Goal: Communication & Community: Answer question/provide support

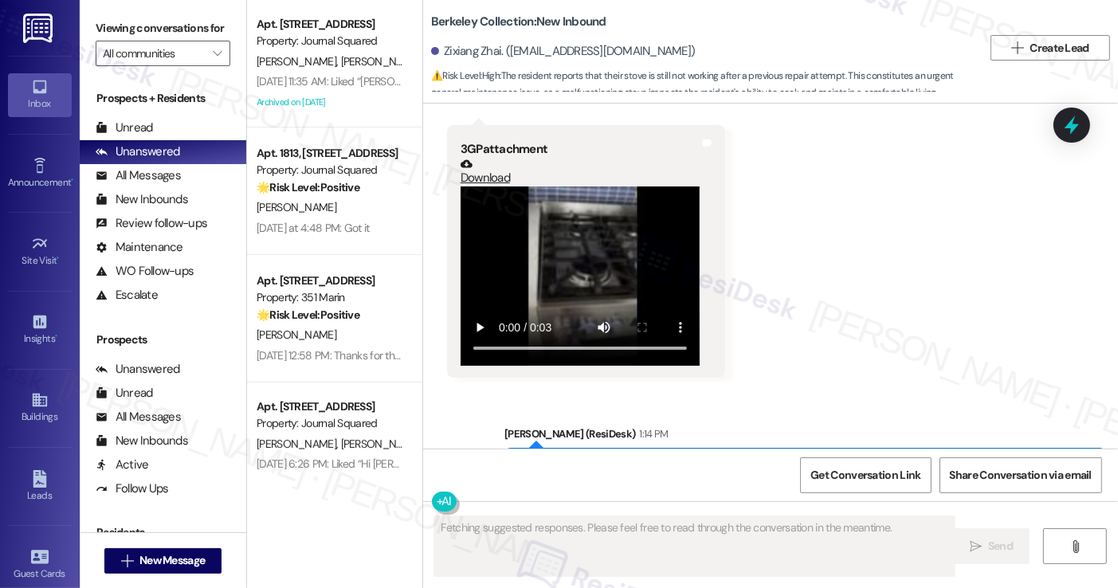
scroll to position [1100, 0]
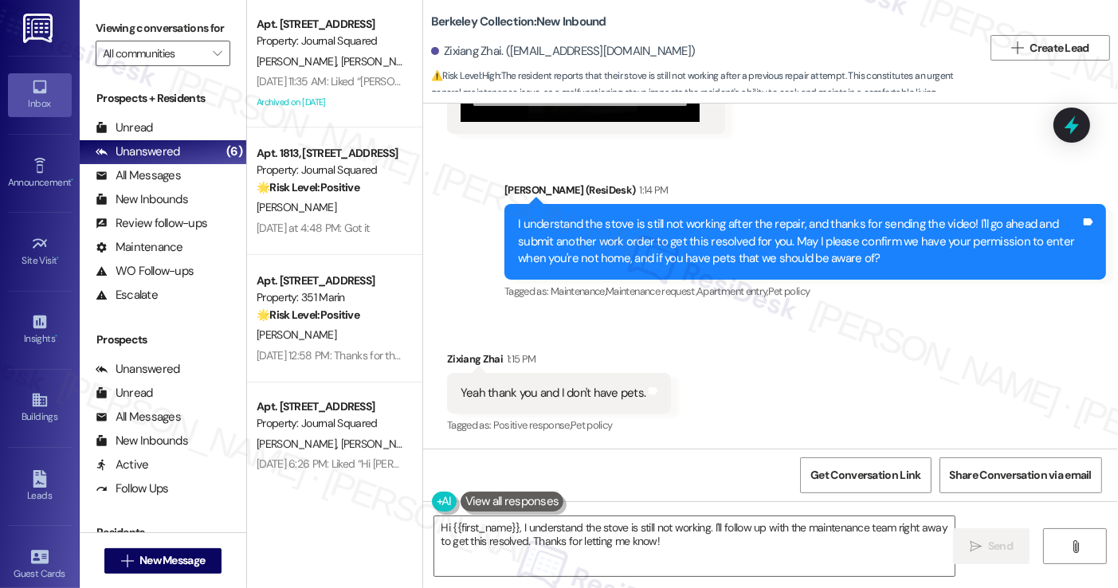
click at [645, 139] on div "Received via SMS 1:13 PM Zixiang Zhai 1:13 PM 3GP attachment Download Tags and …" at bounding box center [586, 7] width 302 height 277
click at [683, 548] on textarea "Hi {{first_name}}, I understand the stove is still not working. I'll follow up …" at bounding box center [694, 547] width 520 height 60
click at [618, 541] on textarea "Hi {{first_name}}, I understand the stove is still not working. I'll follow up …" at bounding box center [694, 547] width 520 height 60
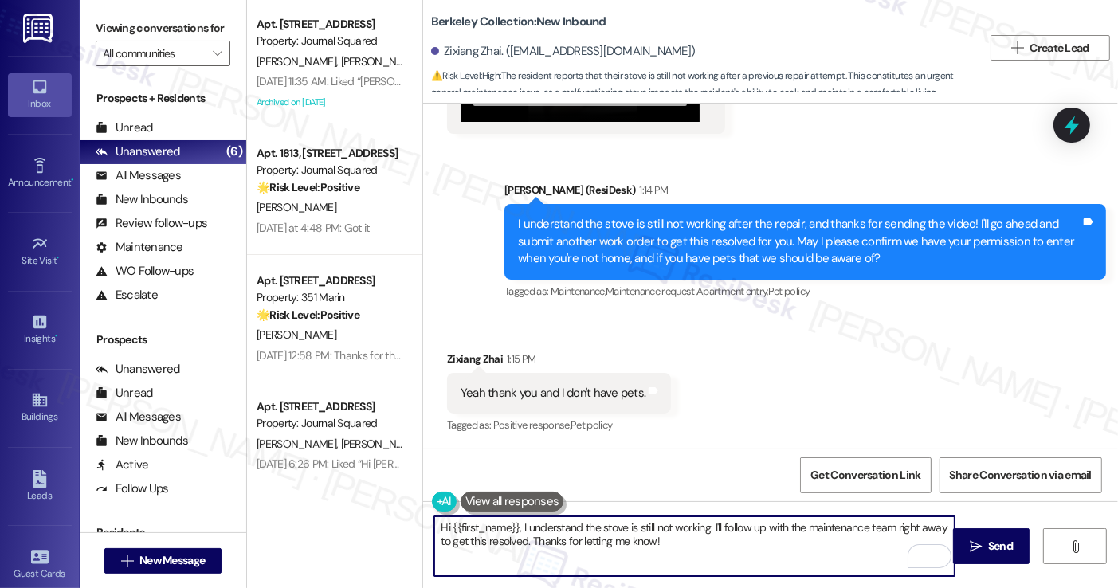
click at [682, 547] on textarea "Hi {{first_name}}, I understand the stove is still not working. I'll follow up …" at bounding box center [694, 547] width 520 height 60
click at [618, 540] on textarea "Hi {{first_name}}, I understand the stove is still not working. I'll follow up …" at bounding box center [694, 547] width 520 height 60
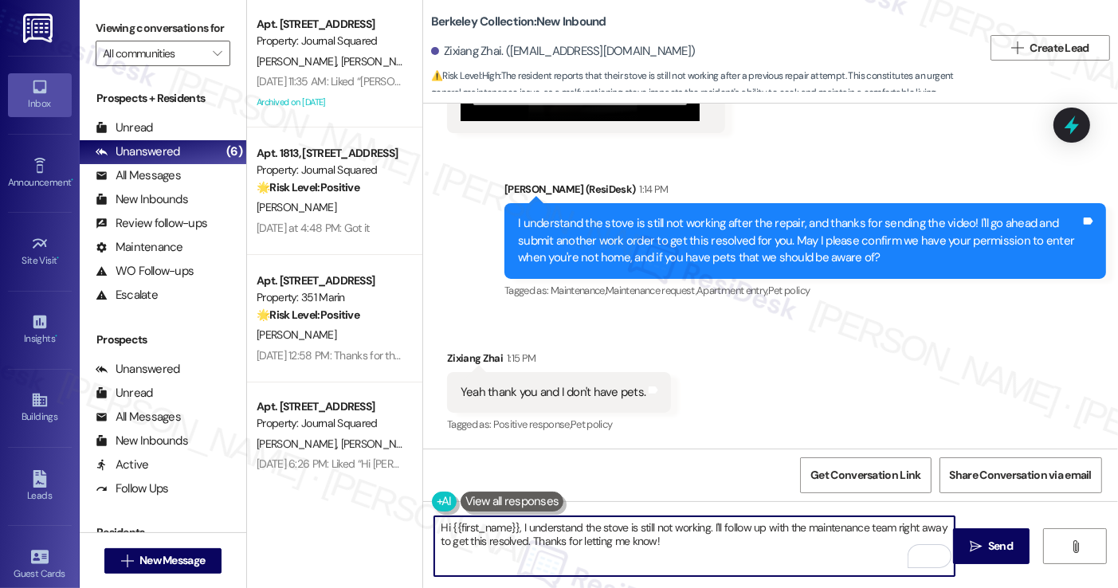
click at [622, 530] on textarea "Hi {{first_name}}, I understand the stove is still not working. I'll follow up …" at bounding box center [694, 547] width 520 height 60
click at [621, 531] on textarea "Hi {{first_name}}, I understand the stove is still not working. I'll follow up …" at bounding box center [694, 547] width 520 height 60
click at [659, 536] on textarea "Hi {{first_name}}, I understand the stove is still not working. I'll follow up …" at bounding box center [694, 547] width 520 height 60
click at [682, 541] on textarea "Hi {{first_name}}, I understand the stove is still not working. I'll follow up …" at bounding box center [694, 547] width 520 height 60
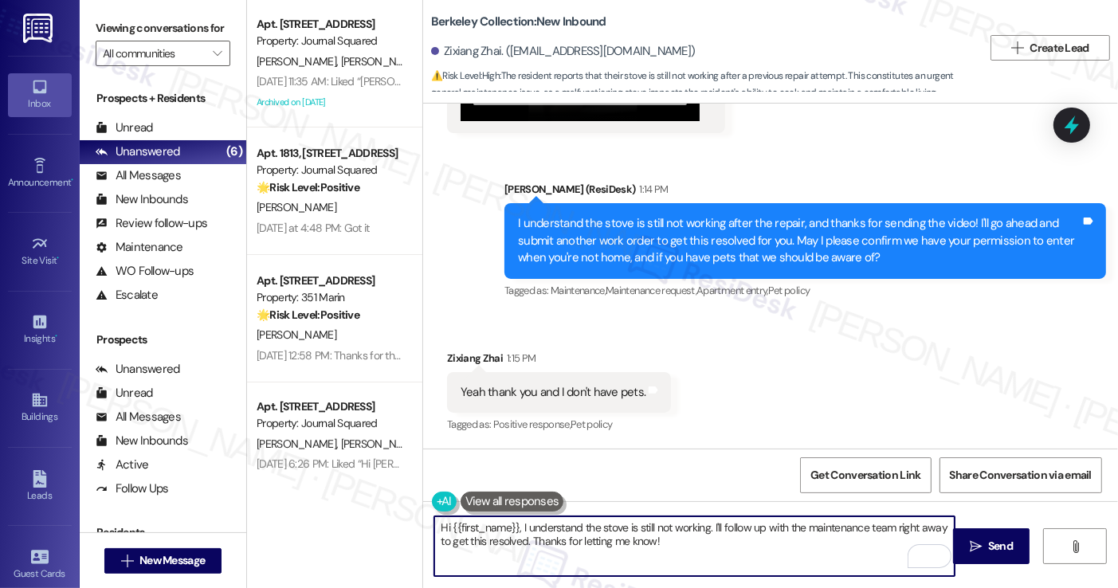
click at [682, 541] on textarea "Hi {{first_name}}, I understand the stove is still not working. I'll follow up …" at bounding box center [694, 547] width 520 height 60
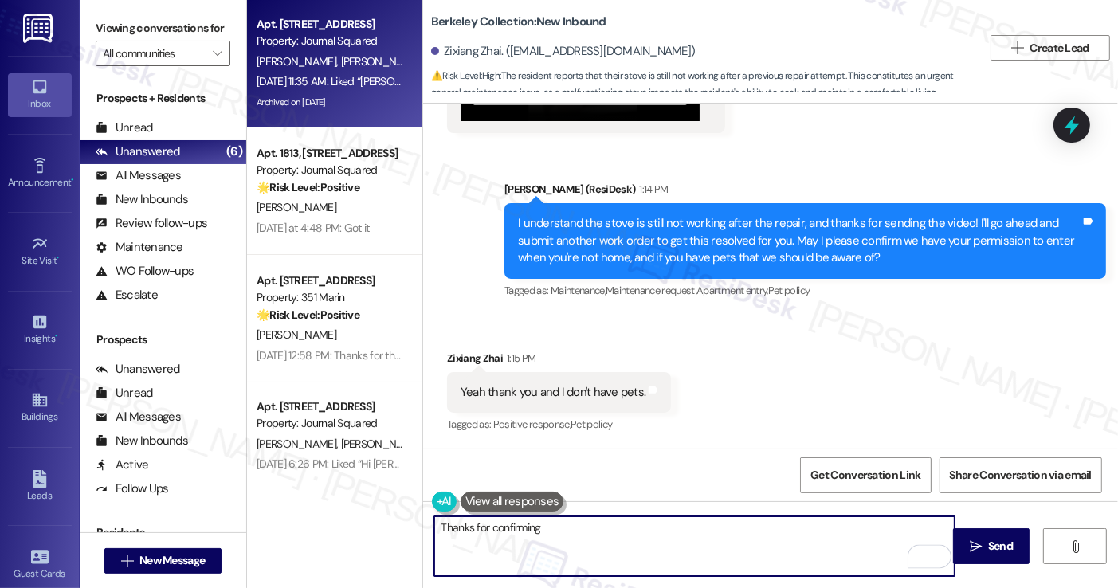
type textarea "Thanks for confirming"
